Goal: Information Seeking & Learning: Check status

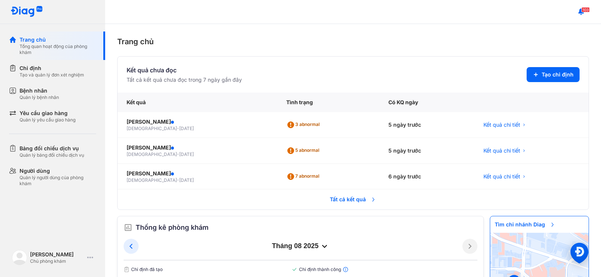
click at [63, 111] on div "Yêu cầu giao hàng" at bounding box center [48, 114] width 56 height 8
click at [16, 116] on icon at bounding box center [13, 114] width 8 height 8
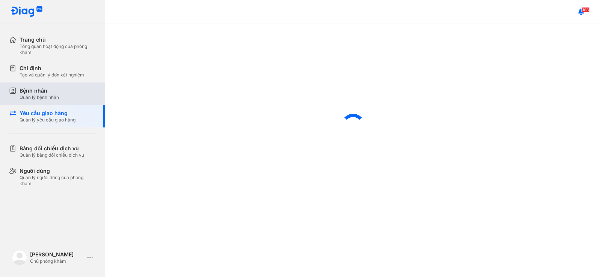
click at [40, 90] on div "Bệnh nhân" at bounding box center [39, 91] width 39 height 8
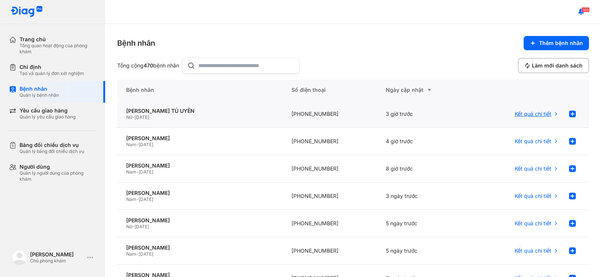
click at [515, 112] on span "Kết quả chi tiết" at bounding box center [532, 114] width 37 height 7
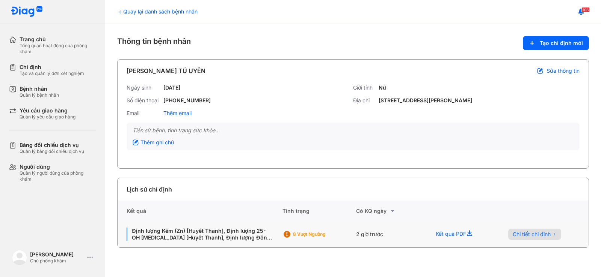
click at [514, 233] on span "Chi tiết chỉ định" at bounding box center [531, 234] width 38 height 7
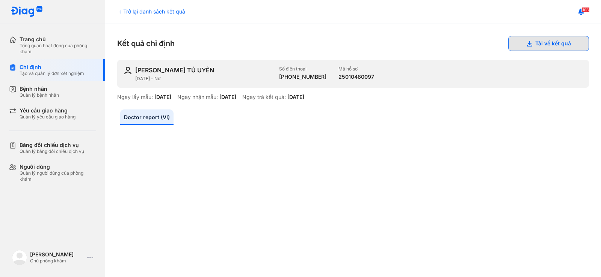
click at [534, 44] on button "Tải về kết quả" at bounding box center [548, 43] width 81 height 15
click at [30, 71] on div "Tạo và quản lý đơn xét nghiệm" at bounding box center [52, 74] width 65 height 6
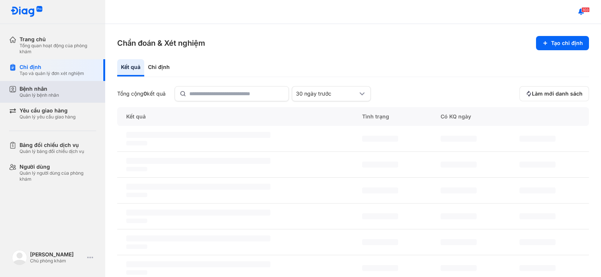
click at [73, 89] on div "Bệnh nhân Quản lý bệnh nhân" at bounding box center [58, 92] width 77 height 13
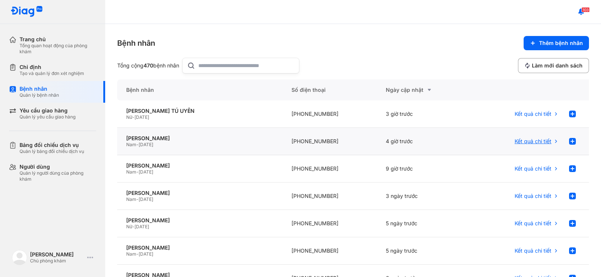
click at [531, 141] on span "Kết quả chi tiết" at bounding box center [532, 141] width 37 height 7
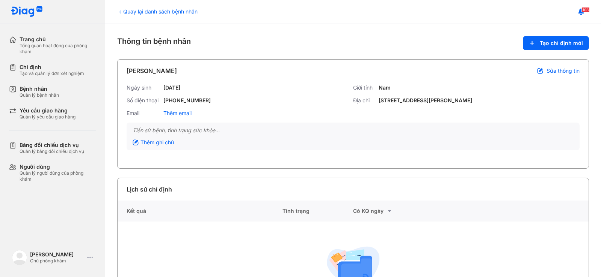
scroll to position [56, 0]
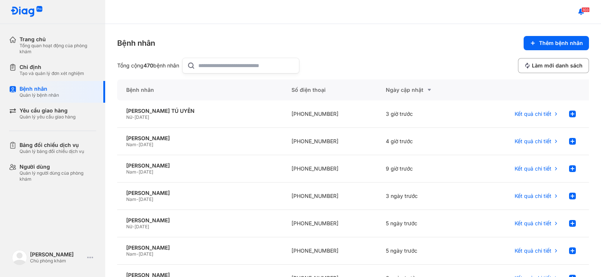
scroll to position [75, 0]
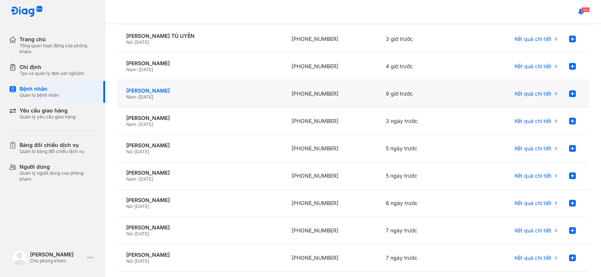
click at [166, 91] on div "[PERSON_NAME]" at bounding box center [199, 90] width 147 height 7
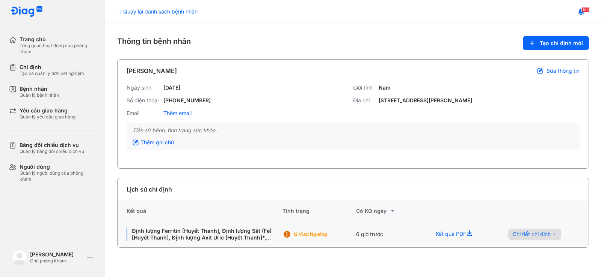
click at [518, 232] on span "Chi tiết chỉ định" at bounding box center [531, 234] width 38 height 7
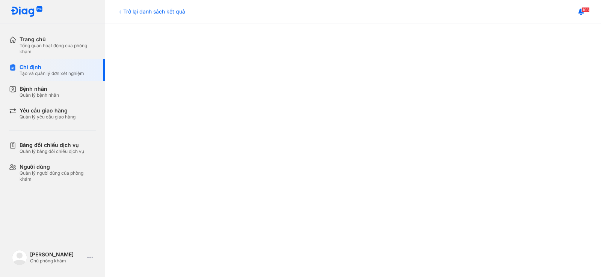
scroll to position [378, 0]
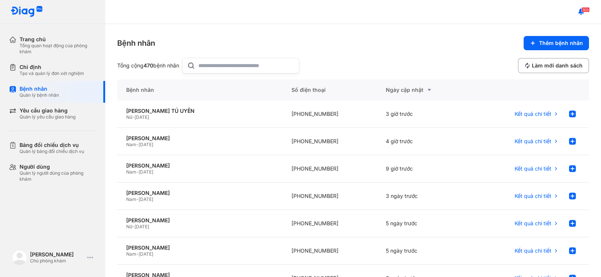
click at [251, 145] on div "Nam - [DATE]" at bounding box center [199, 145] width 147 height 6
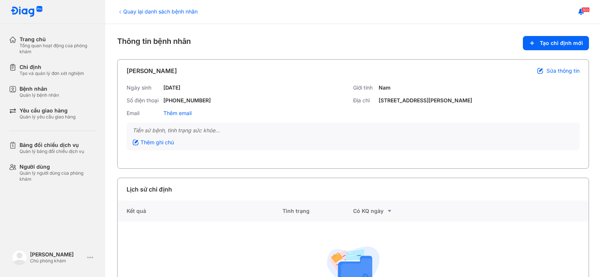
scroll to position [56, 0]
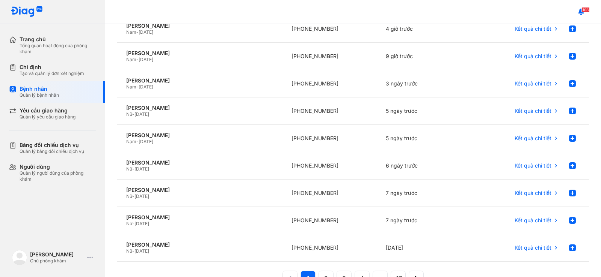
scroll to position [151, 0]
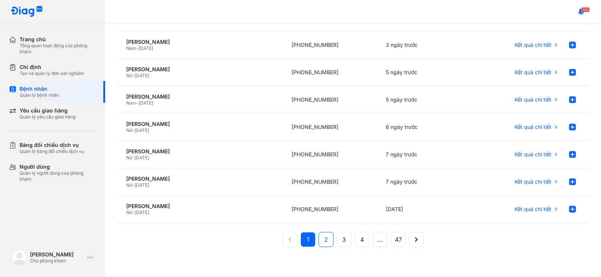
click at [325, 239] on span "2" at bounding box center [326, 239] width 4 height 9
click at [307, 244] on span "1" at bounding box center [308, 239] width 3 height 9
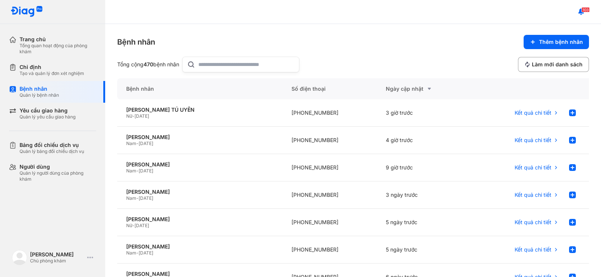
scroll to position [0, 0]
